Goal: Information Seeking & Learning: Learn about a topic

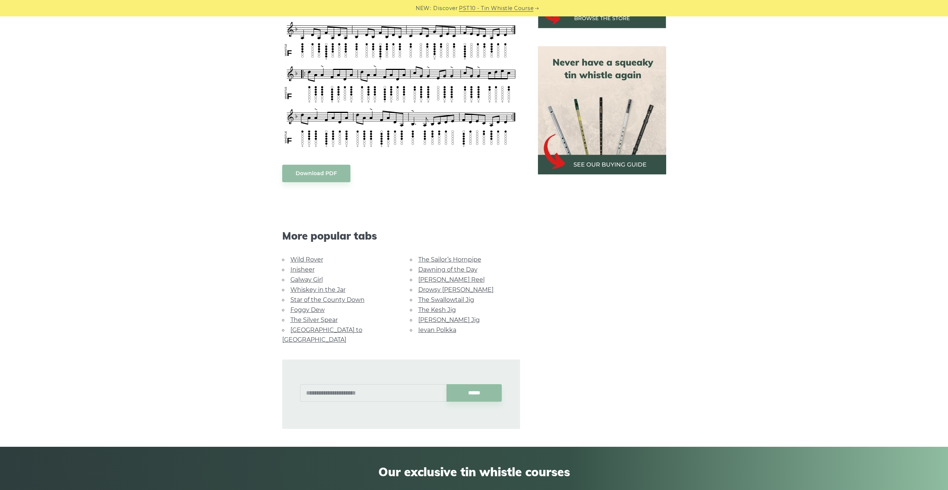
scroll to position [317, 0]
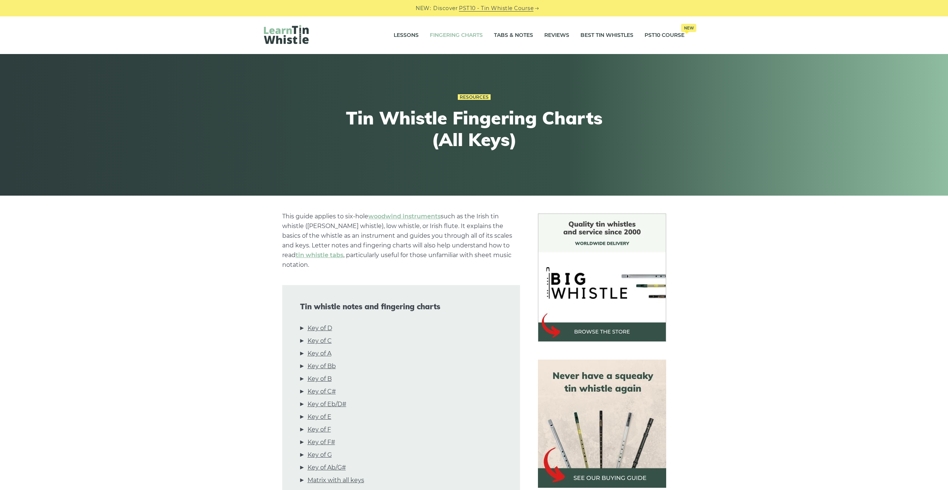
scroll to position [2218, 0]
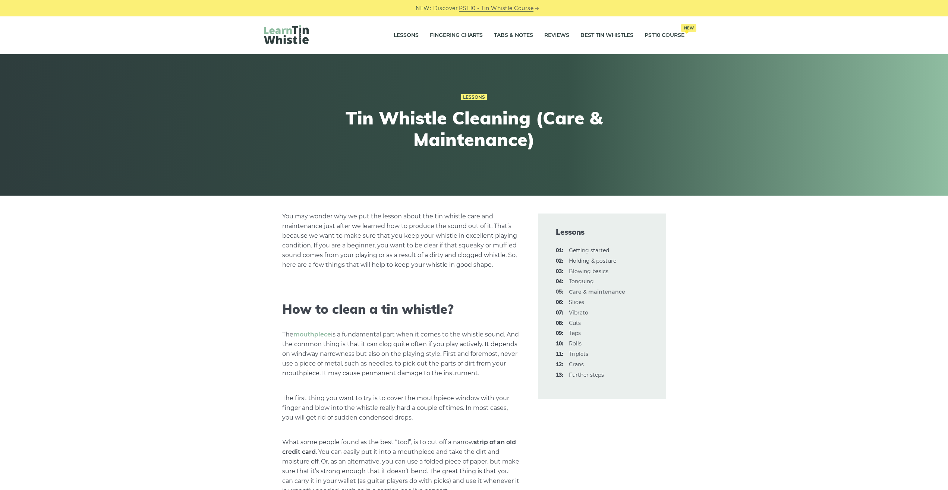
scroll to position [697, 0]
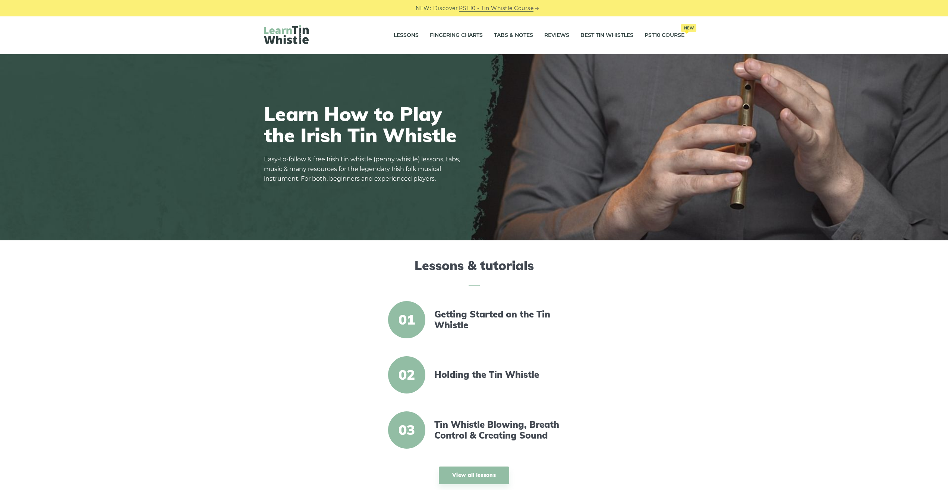
scroll to position [317, 0]
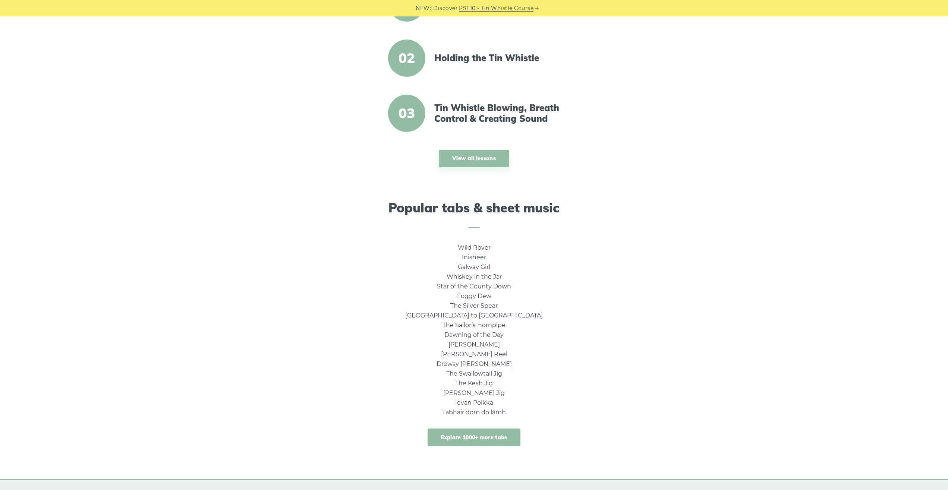
click at [470, 444] on link "Explore 1000+ more tabs" at bounding box center [474, 438] width 93 height 18
click at [465, 454] on div "Wild Rover Inisheer Galway Girl Whiskey in the Jar Star of the County Down Fogg…" at bounding box center [474, 352] width 292 height 218
click at [469, 446] on link "Explore 1000+ more tabs" at bounding box center [474, 438] width 93 height 18
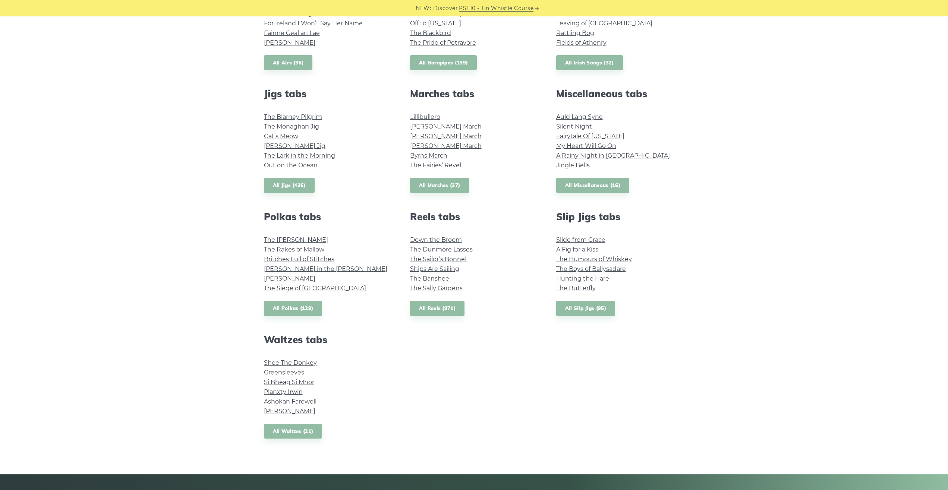
drag, startPoint x: 152, startPoint y: 361, endPoint x: 154, endPoint y: 368, distance: 7.2
click at [577, 191] on link "All Miscellaneous (16)" at bounding box center [592, 184] width 73 height 15
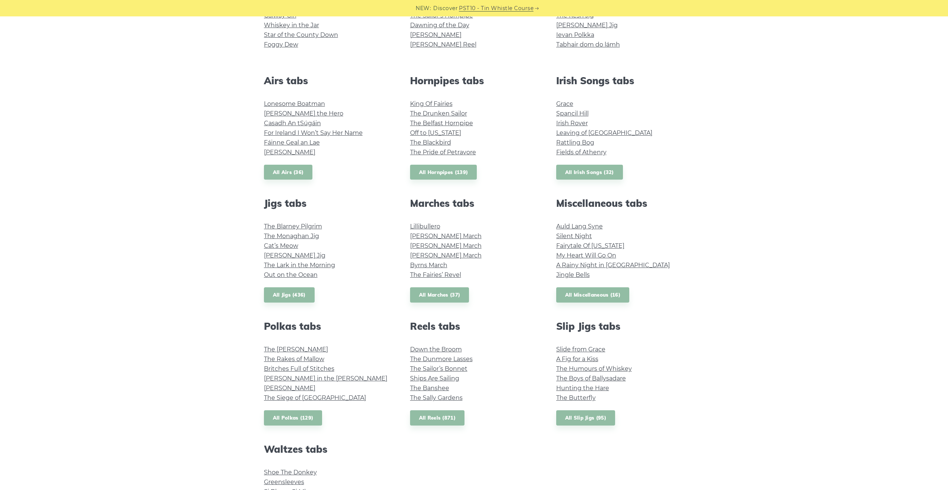
drag, startPoint x: 445, startPoint y: 404, endPoint x: 407, endPoint y: 397, distance: 39.0
click at [435, 247] on link "[PERSON_NAME] March" at bounding box center [446, 246] width 72 height 7
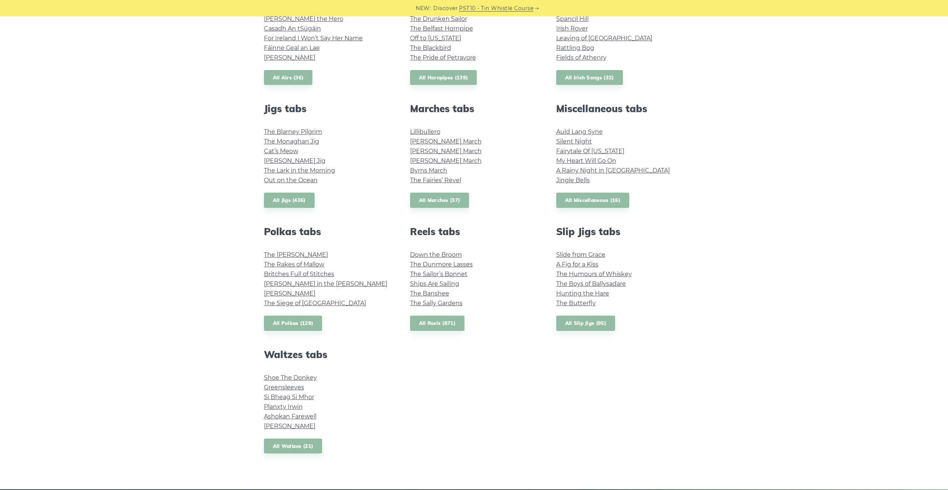
drag, startPoint x: 216, startPoint y: 343, endPoint x: 228, endPoint y: 352, distance: 15.4
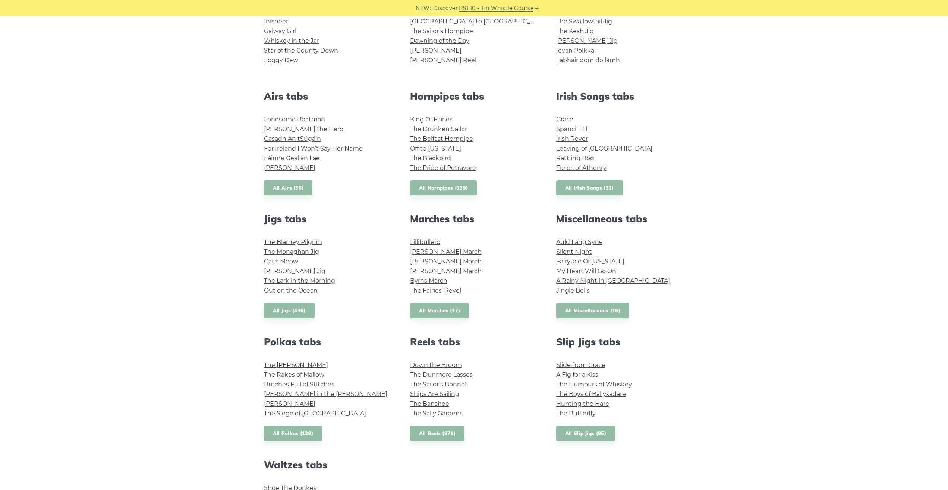
scroll to position [202, 0]
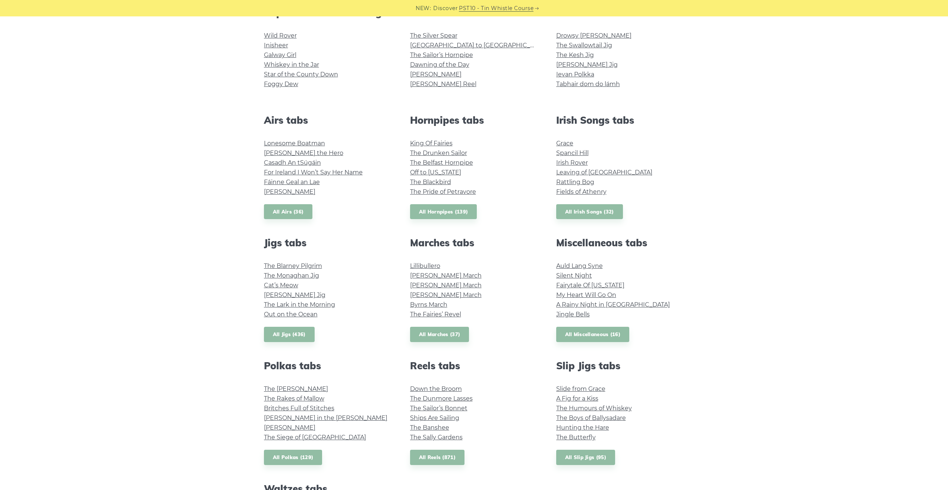
drag, startPoint x: 336, startPoint y: 447, endPoint x: 361, endPoint y: 422, distance: 35.1
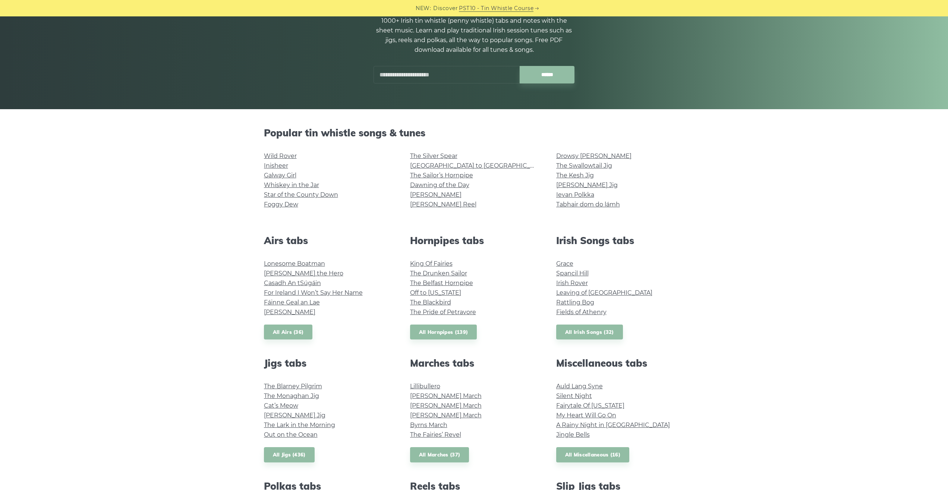
drag, startPoint x: 712, startPoint y: 347, endPoint x: 700, endPoint y: 337, distance: 15.4
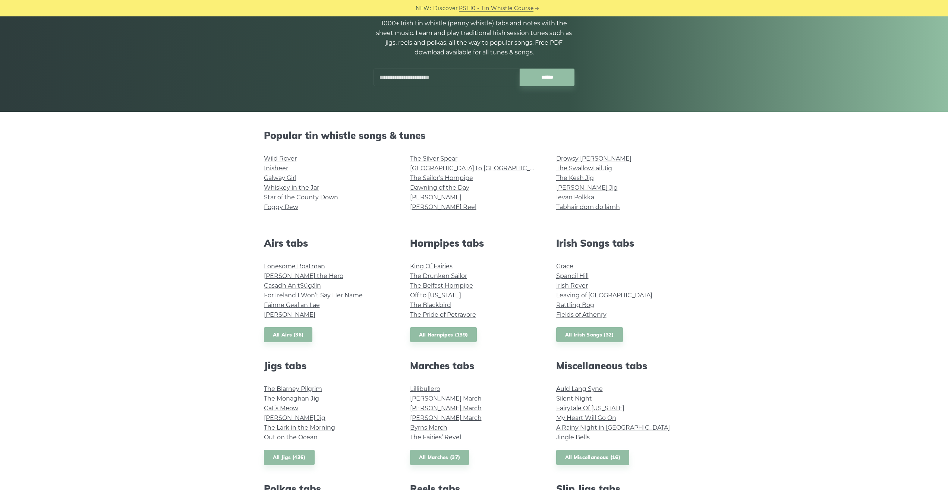
click at [304, 184] on li "Whiskey in the Jar" at bounding box center [328, 188] width 128 height 10
click at [307, 188] on link "Whiskey in the Jar" at bounding box center [291, 187] width 55 height 7
click at [458, 171] on link "[GEOGRAPHIC_DATA] to [GEOGRAPHIC_DATA]" at bounding box center [479, 168] width 138 height 7
click at [290, 159] on link "Wild Rover" at bounding box center [280, 158] width 33 height 7
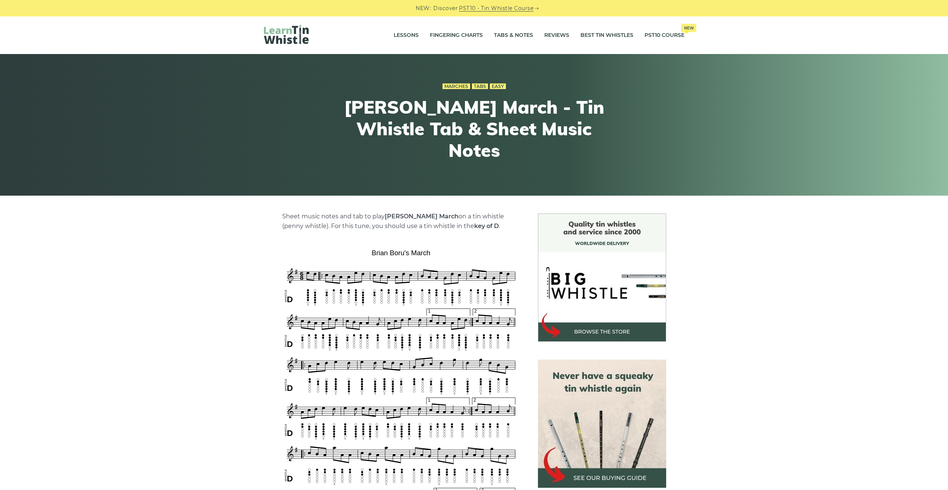
click at [385, 217] on p "Sheet music notes and tab to play Brian Boru’s March on a tin whistle (penny wh…" at bounding box center [401, 221] width 238 height 19
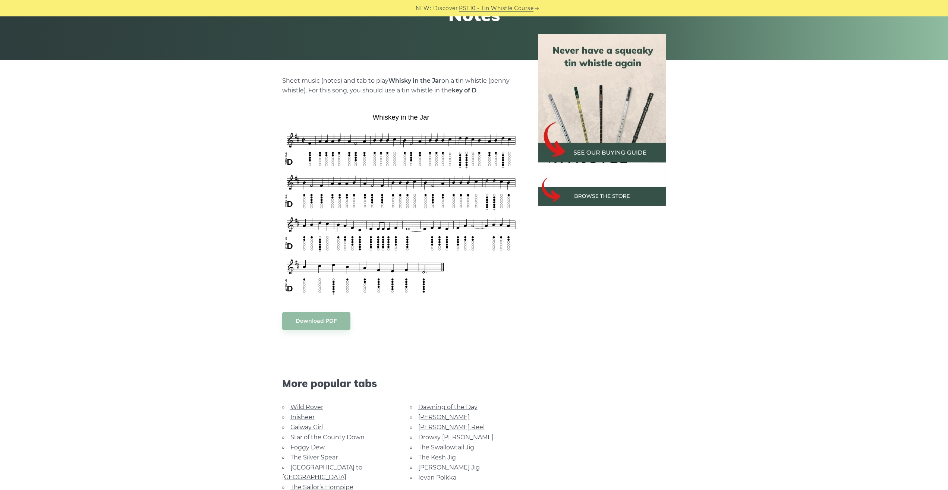
scroll to position [634, 0]
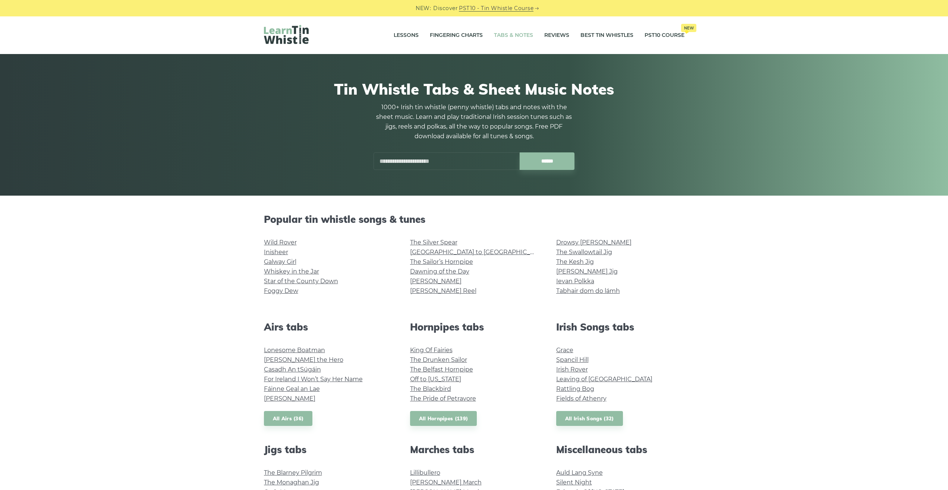
scroll to position [83, 0]
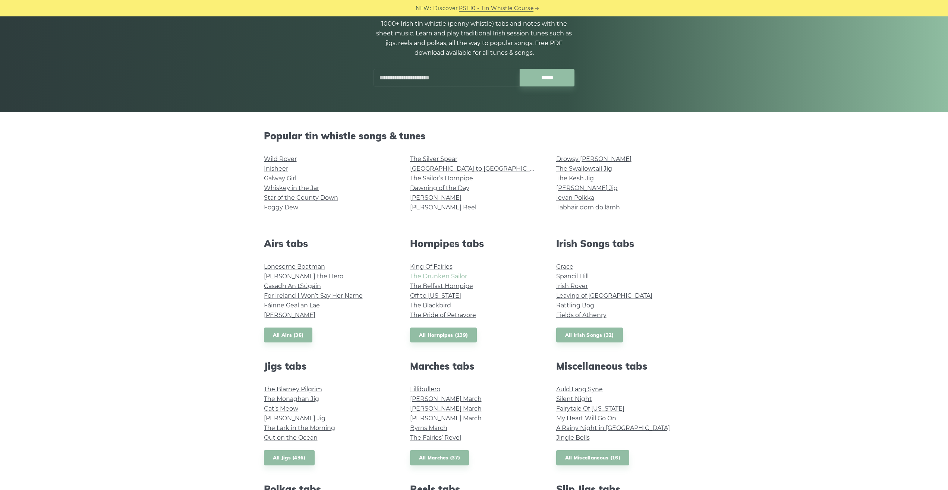
click at [440, 275] on link "The Drunken Sailor" at bounding box center [438, 276] width 57 height 7
